Goal: Navigation & Orientation: Understand site structure

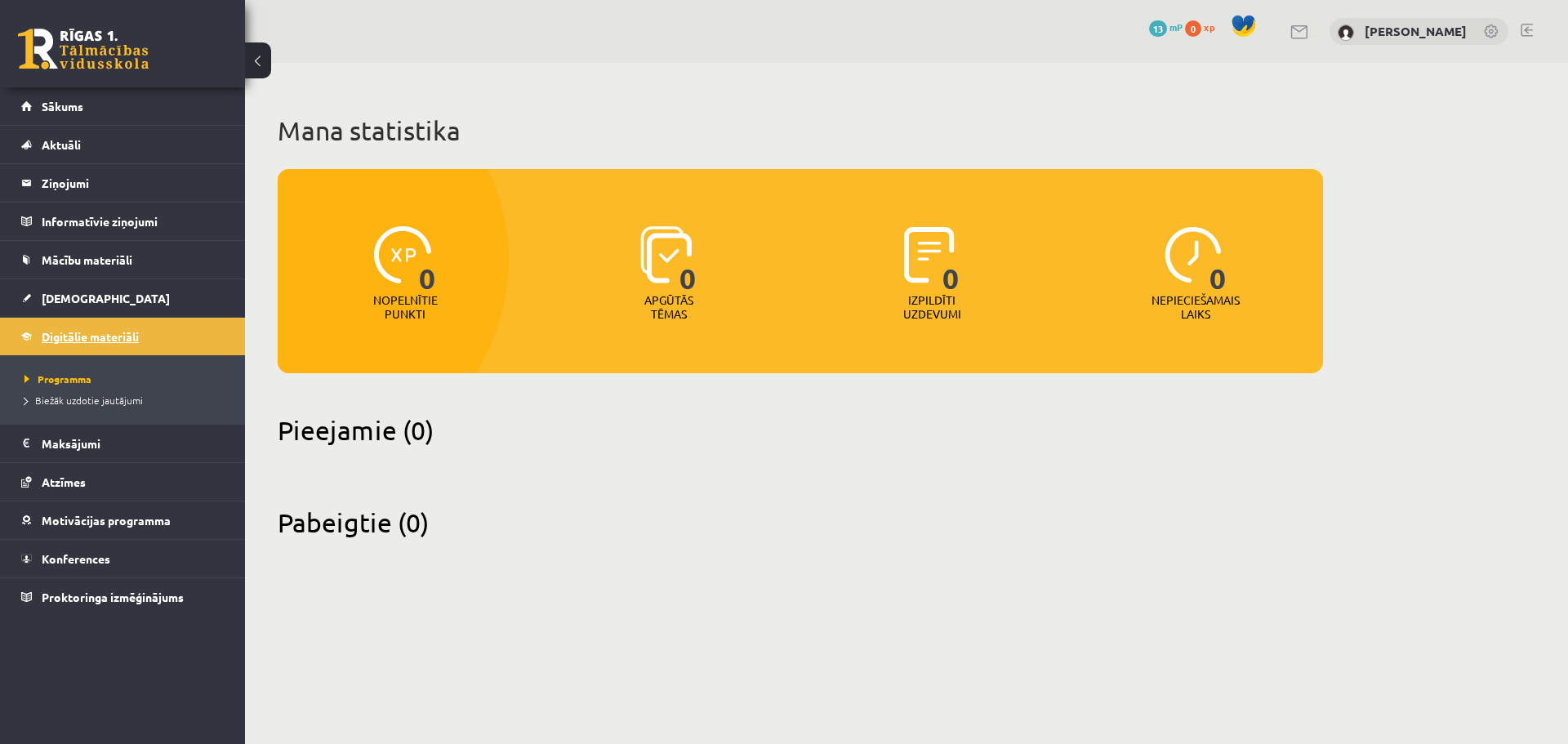
click at [59, 352] on link "Digitālie materiāli" at bounding box center [122, 336] width 203 height 37
click at [84, 402] on span "Biežāk uzdotie jautājumi" at bounding box center [84, 400] width 118 height 13
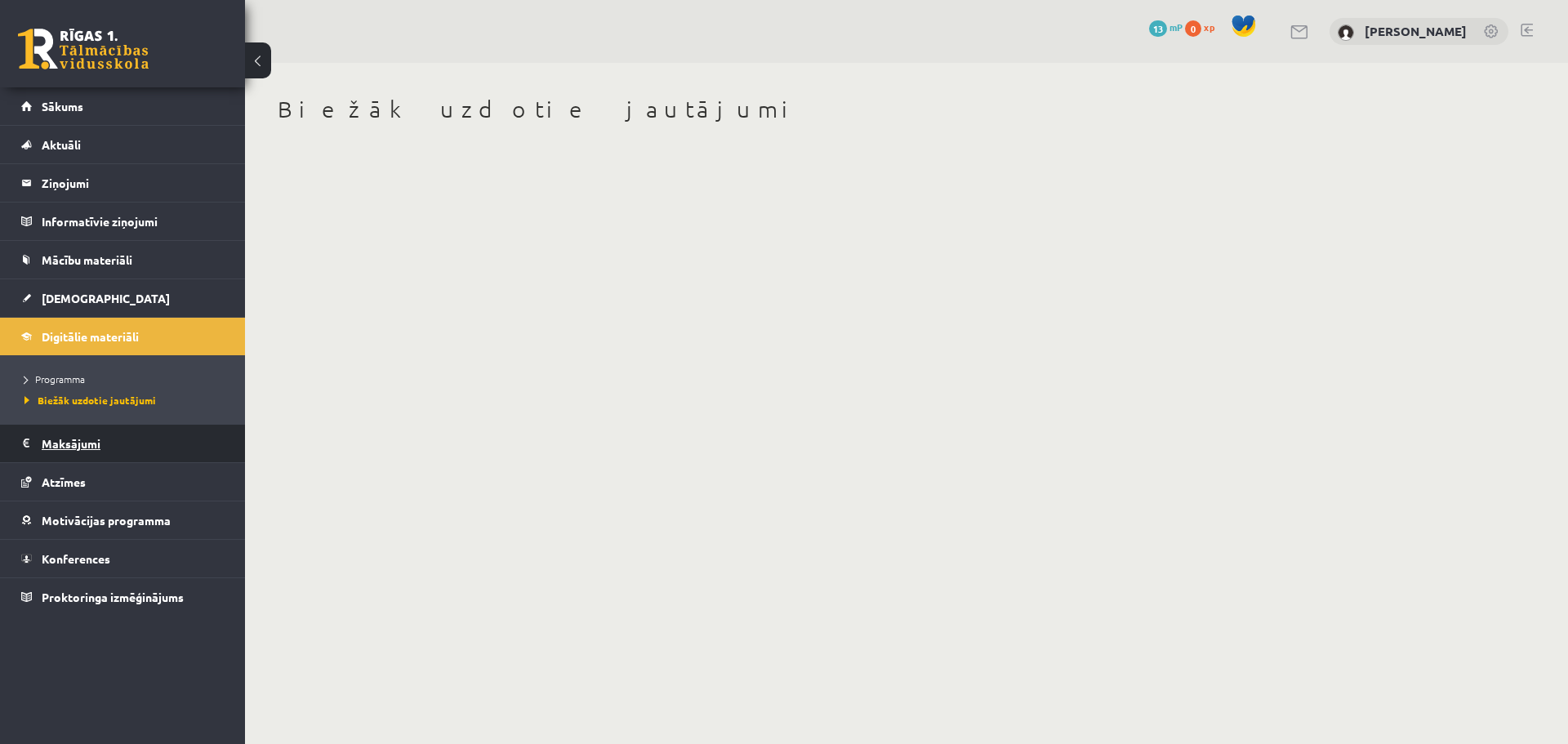
click at [52, 440] on legend "Maksājumi 0" at bounding box center [133, 443] width 183 height 37
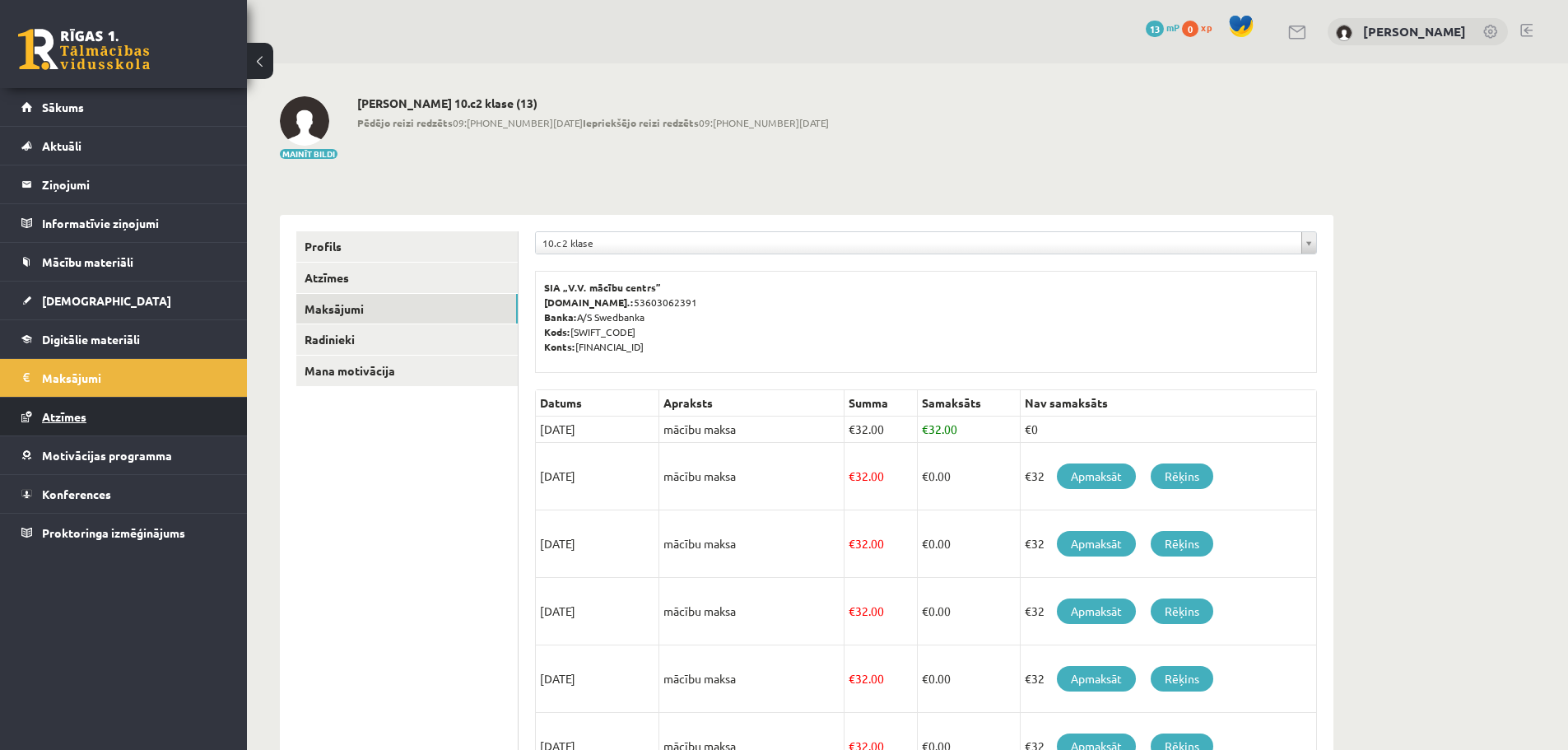
click at [76, 424] on link "Atzīmes" at bounding box center [123, 416] width 205 height 38
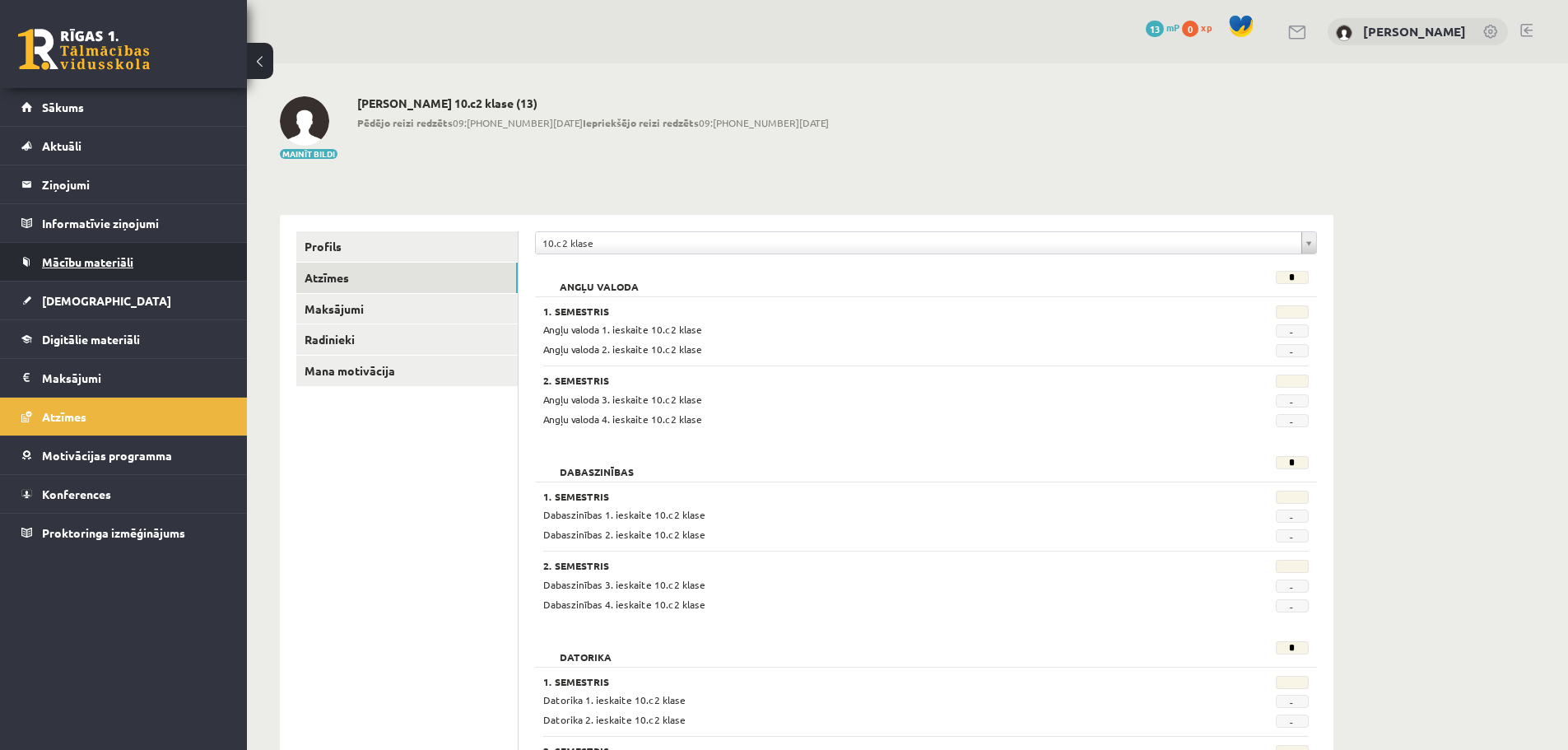
click at [75, 265] on span "Mācību materiāli" at bounding box center [88, 262] width 92 height 15
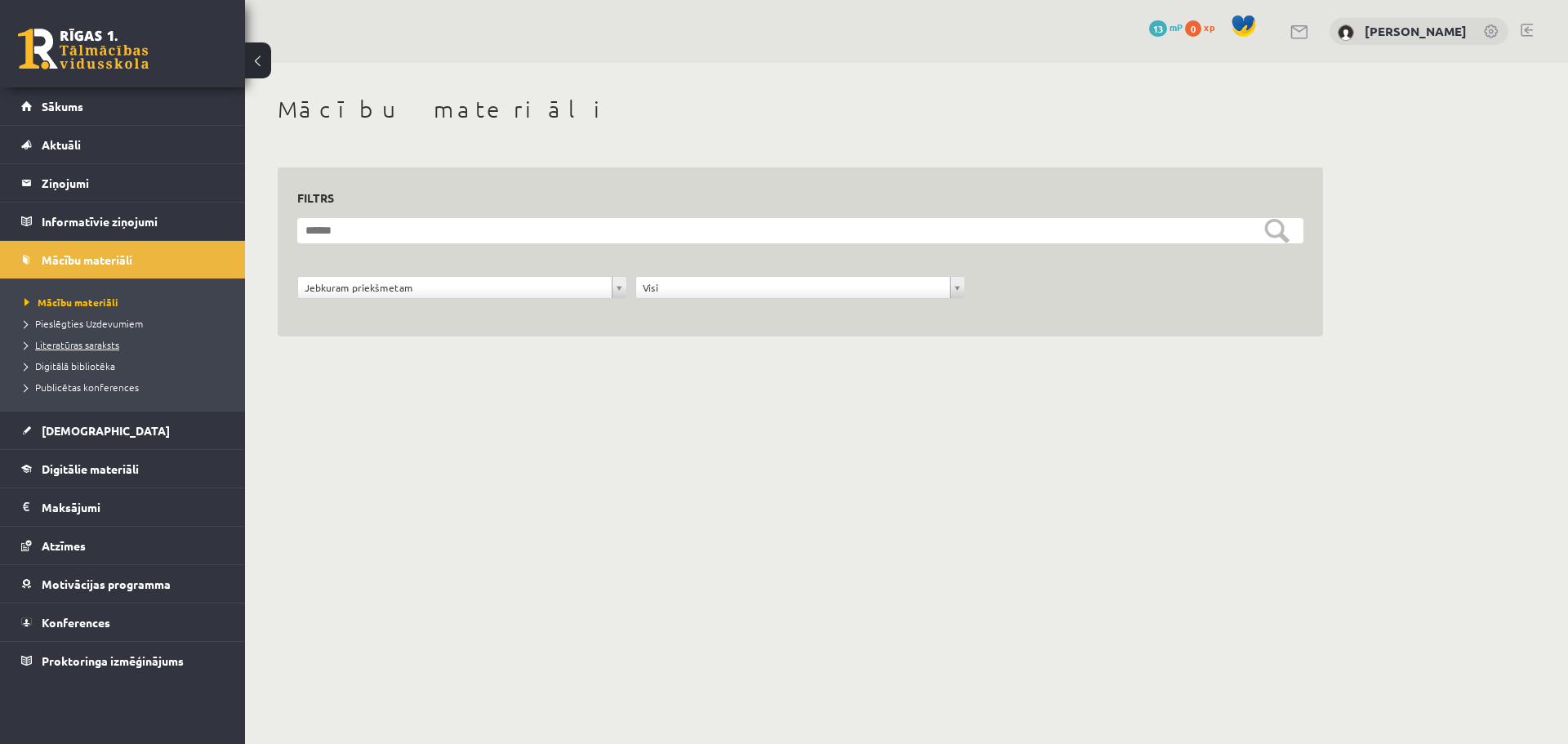
click at [82, 347] on span "Literatūras saraksts" at bounding box center [72, 344] width 95 height 13
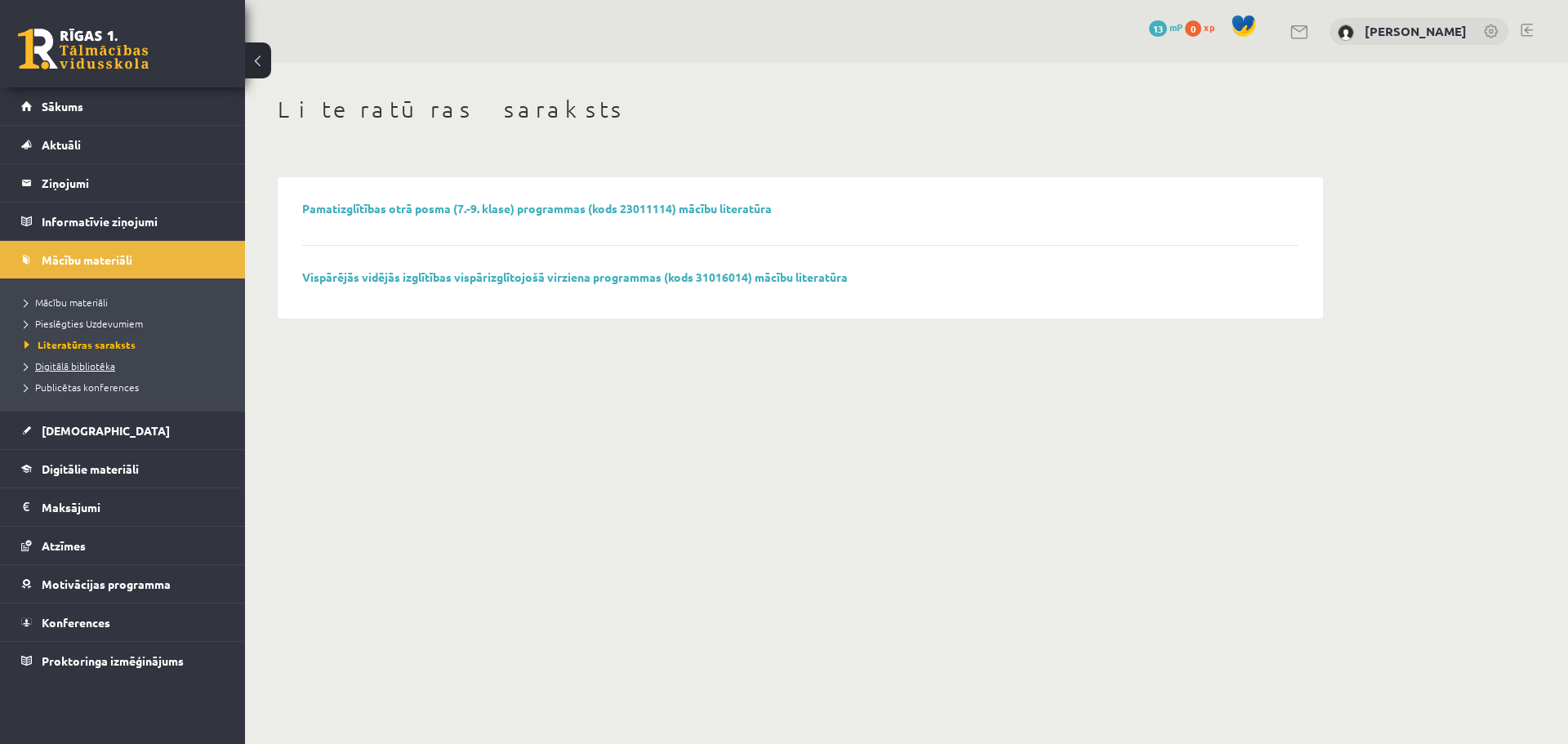
click at [73, 368] on span "Digitālā bibliotēka" at bounding box center [70, 365] width 91 height 13
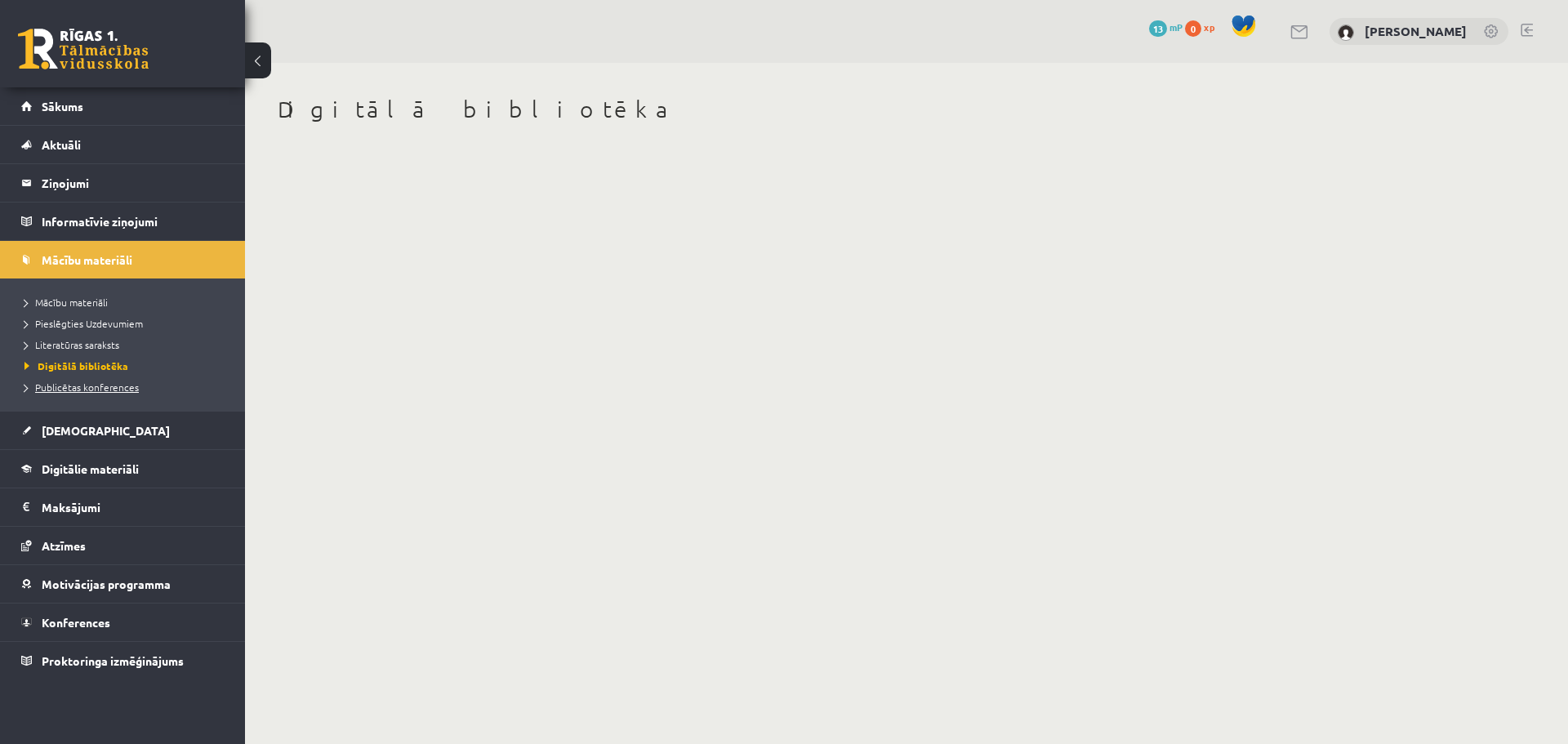
click at [75, 387] on span "Publicētas konferences" at bounding box center [82, 387] width 115 height 13
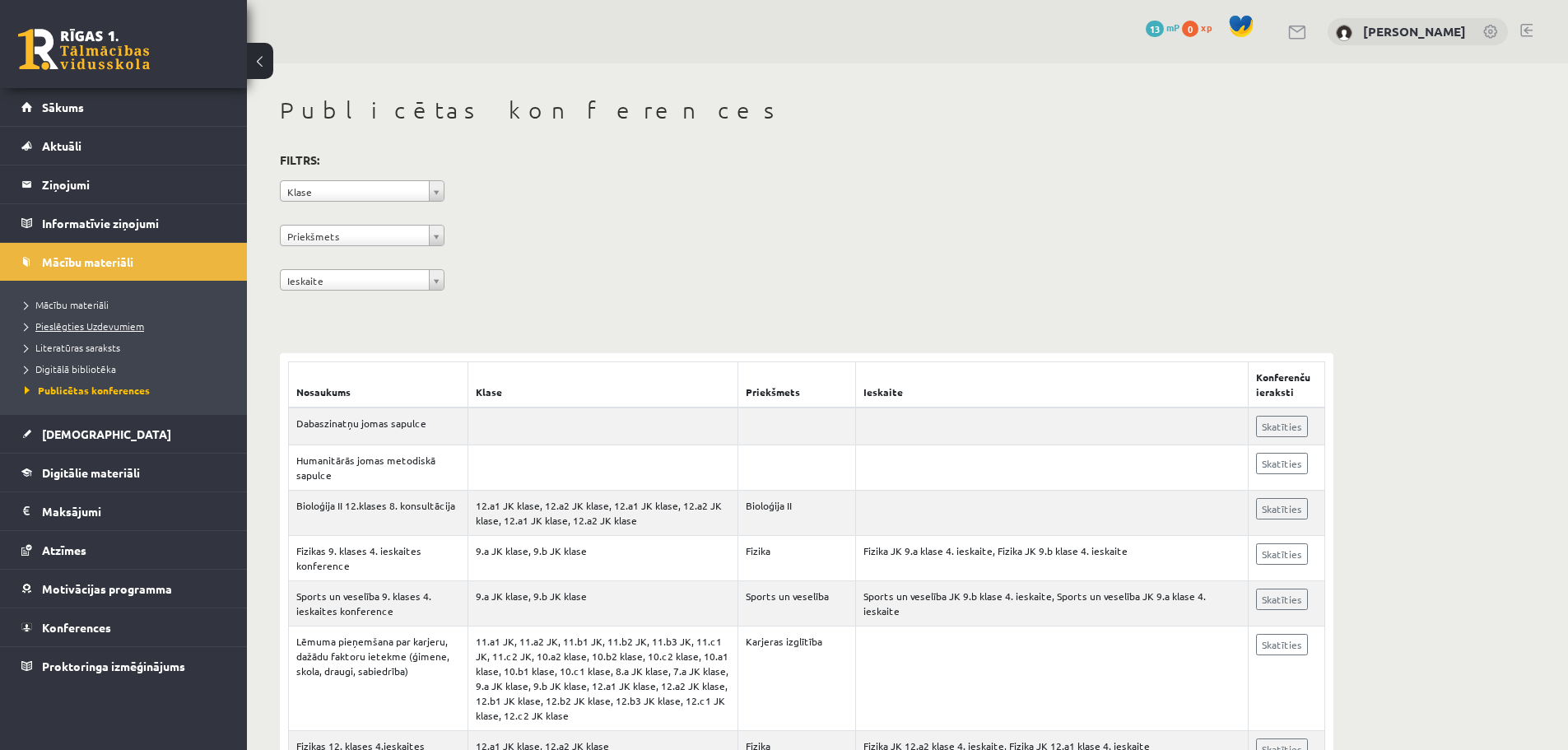
click at [85, 327] on span "Pieslēgties Uzdevumiem" at bounding box center [84, 326] width 119 height 13
